Goal: Register for event/course: Sign up to attend an event or enroll in a course

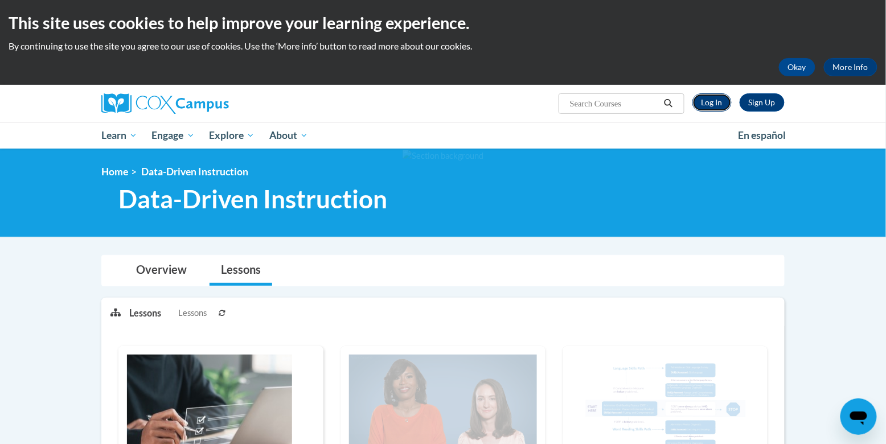
click at [712, 93] on link "Log In" at bounding box center [711, 102] width 39 height 18
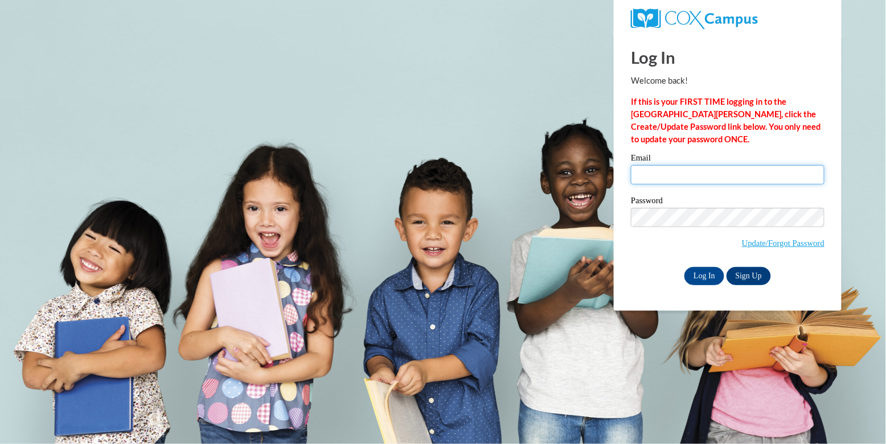
click at [695, 174] on input "Email" at bounding box center [728, 174] width 194 height 19
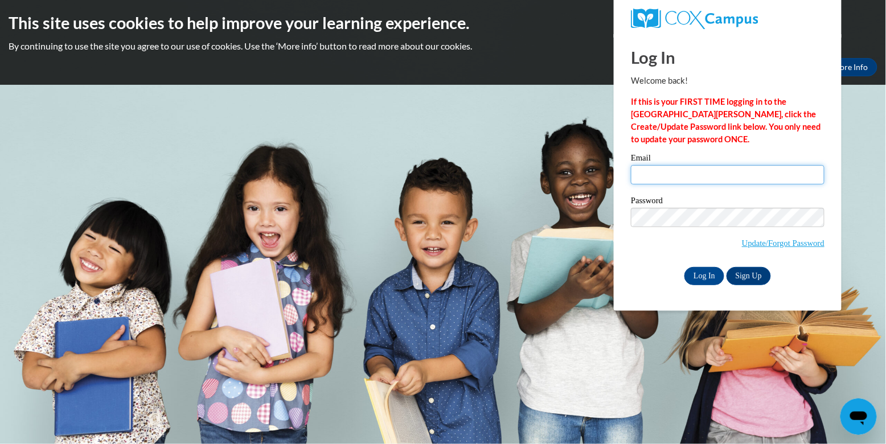
type input "amckeone@sasd.net"
click at [684, 267] on input "Log In" at bounding box center [704, 276] width 40 height 18
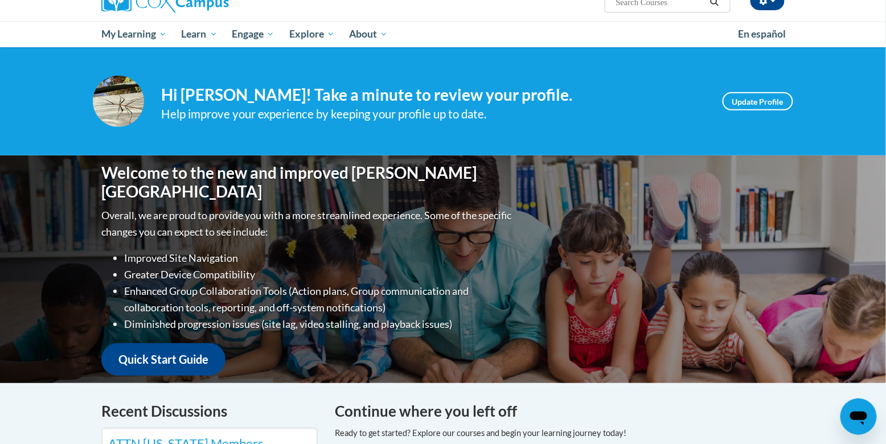
scroll to position [42, 0]
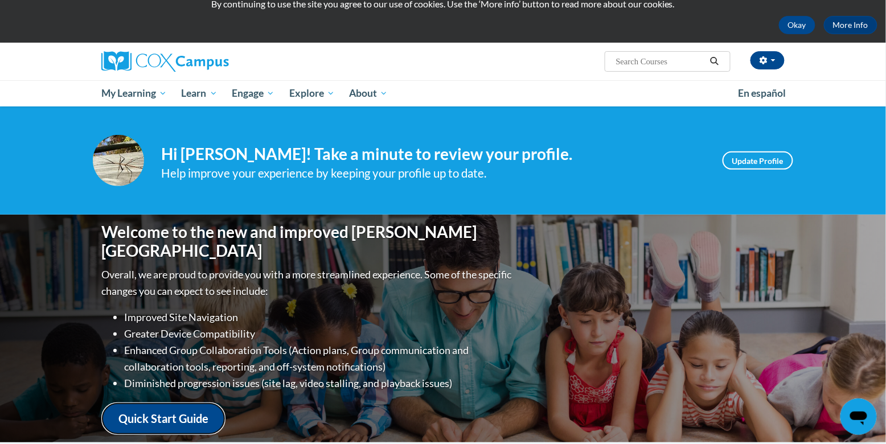
click at [154, 402] on link "Quick Start Guide" at bounding box center [163, 418] width 124 height 32
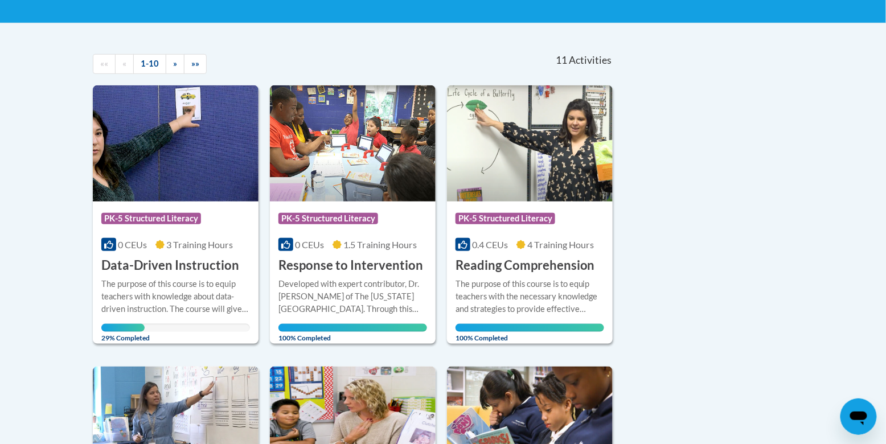
scroll to position [308, 0]
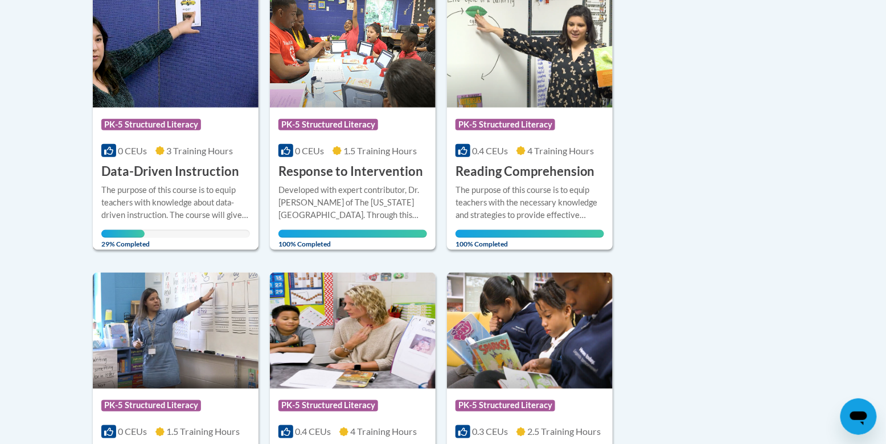
click at [147, 163] on h3 "Data-Driven Instruction" at bounding box center [170, 172] width 138 height 18
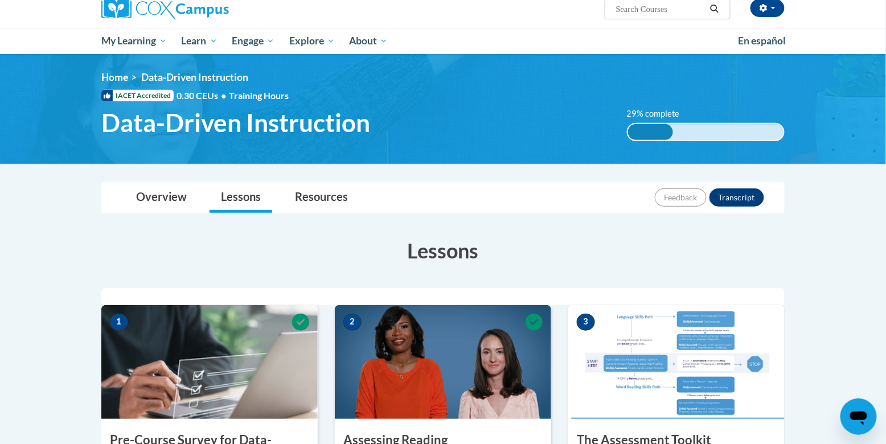
scroll to position [232, 0]
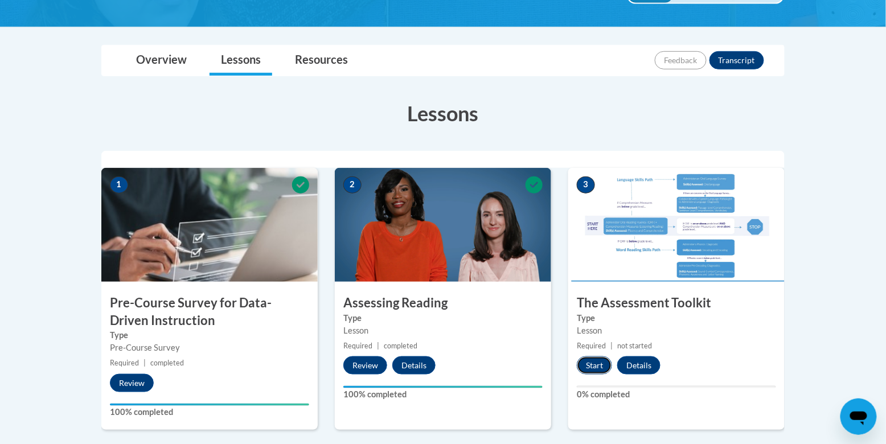
click at [595, 356] on button "Start" at bounding box center [594, 365] width 35 height 18
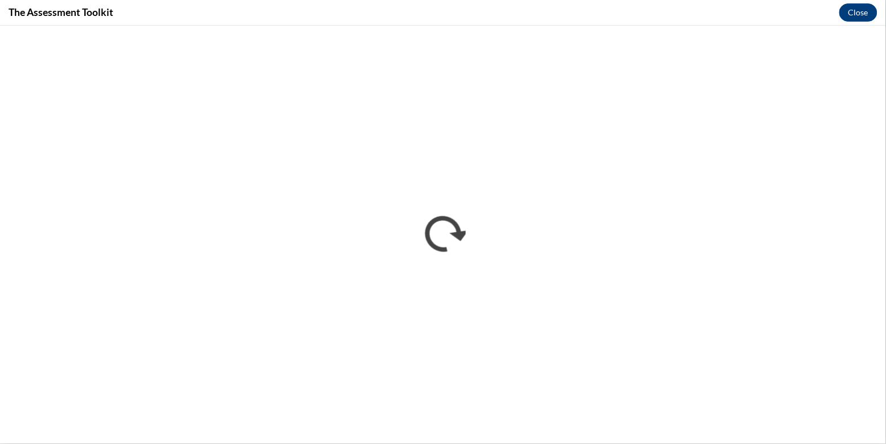
scroll to position [0, 0]
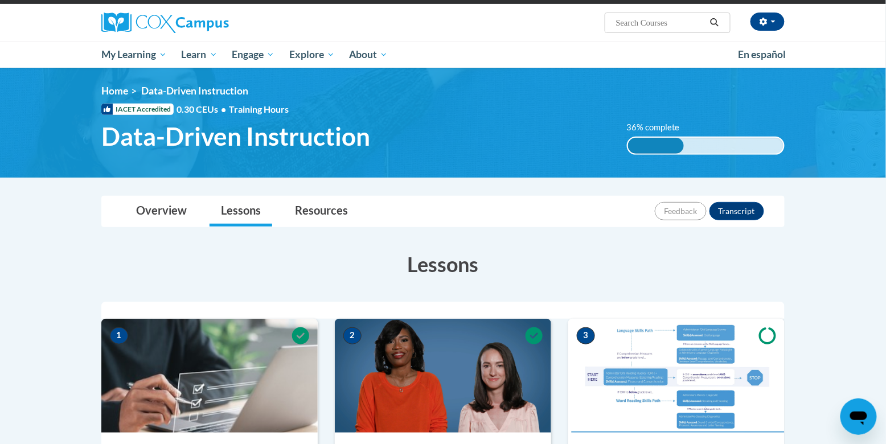
scroll to position [232, 0]
